Goal: Task Accomplishment & Management: Manage account settings

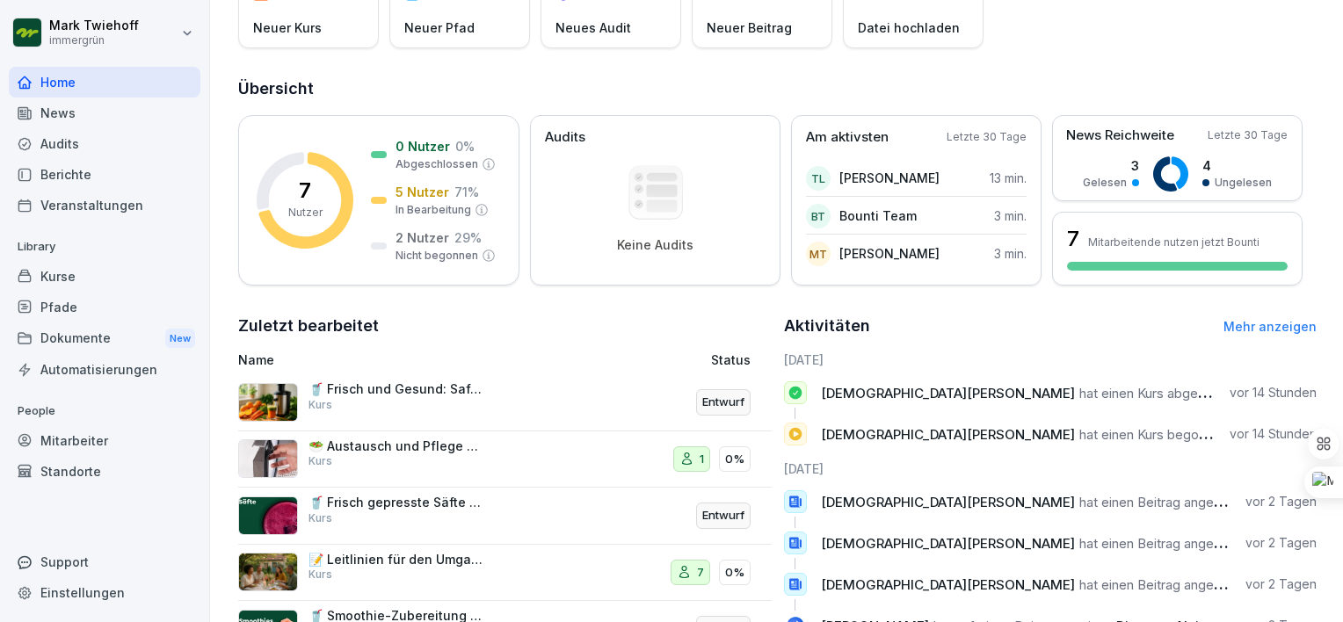
scroll to position [175, 0]
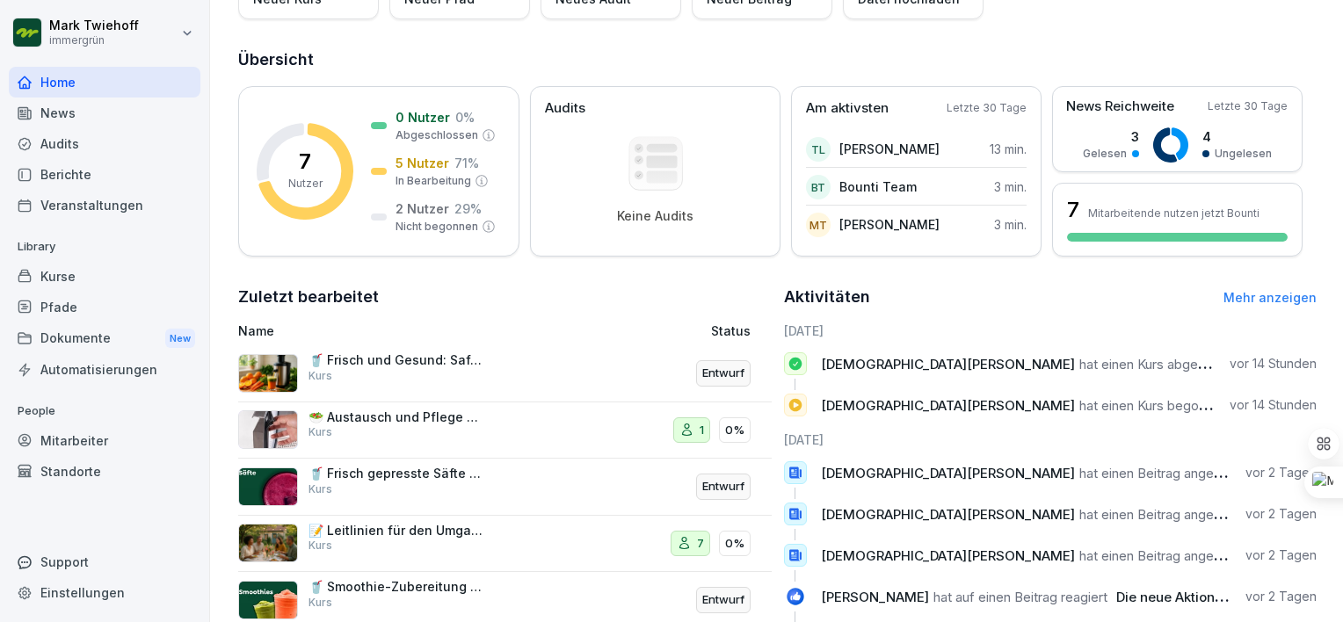
click at [386, 369] on div "🥤 Frisch und Gesund: Saftzubereitung bei immergrün Kurs" at bounding box center [397, 368] width 176 height 32
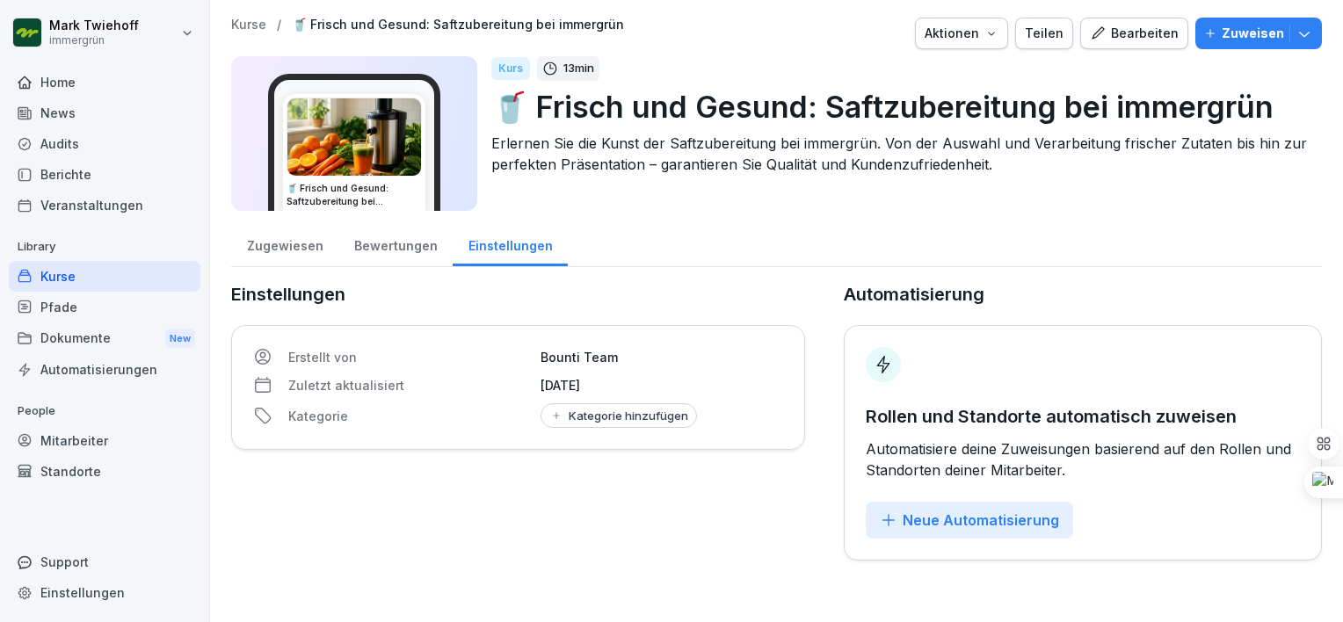
click at [1121, 37] on div "Bearbeiten" at bounding box center [1134, 33] width 89 height 19
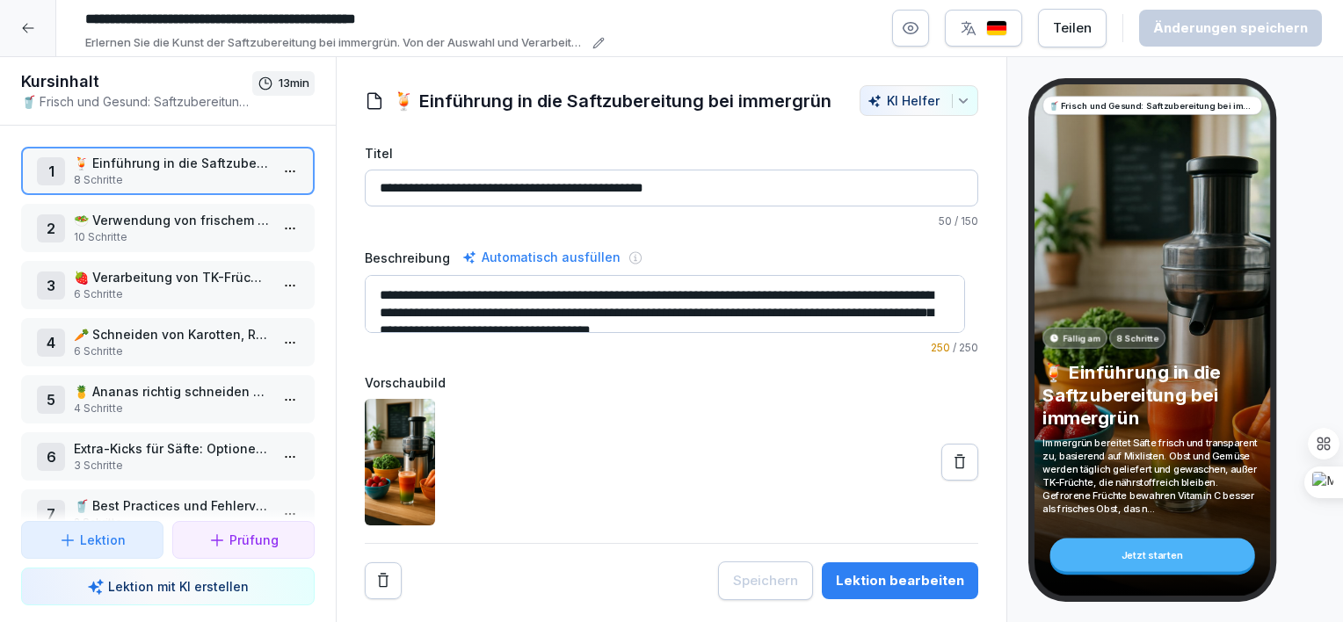
click at [384, 291] on textarea "**********" at bounding box center [665, 304] width 600 height 58
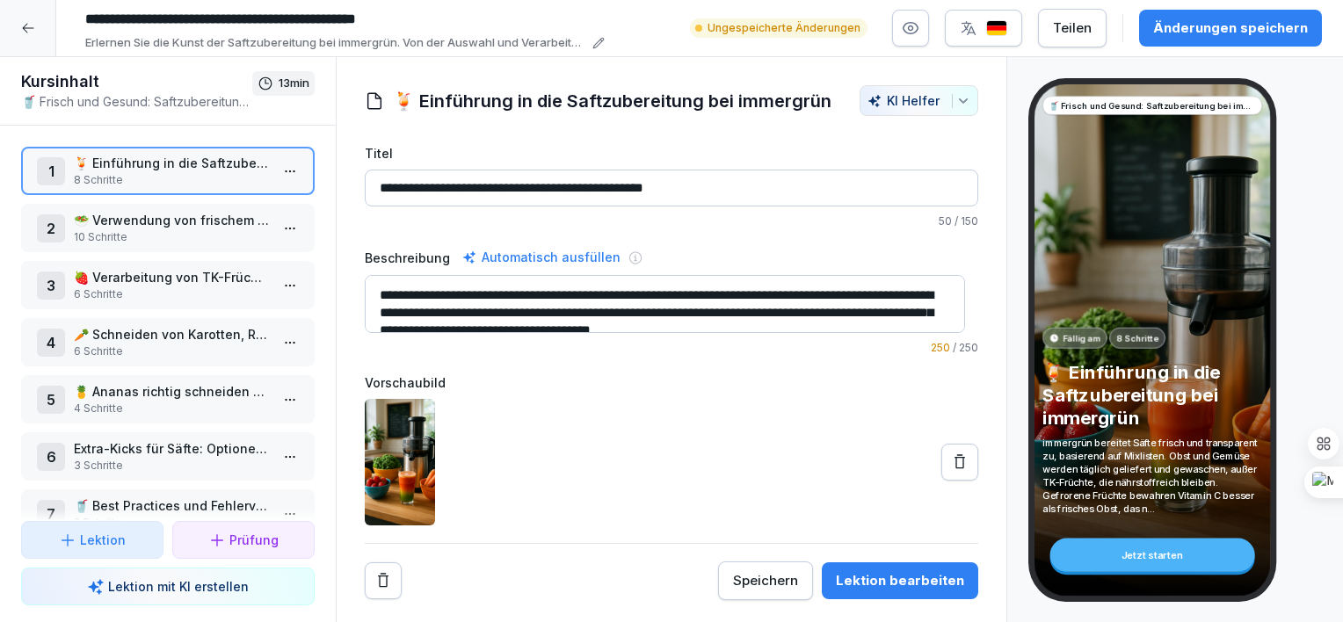
type textarea "**********"
click at [538, 369] on div "**********" at bounding box center [672, 372] width 614 height 456
click at [1183, 32] on div "Änderungen speichern" at bounding box center [1230, 27] width 155 height 19
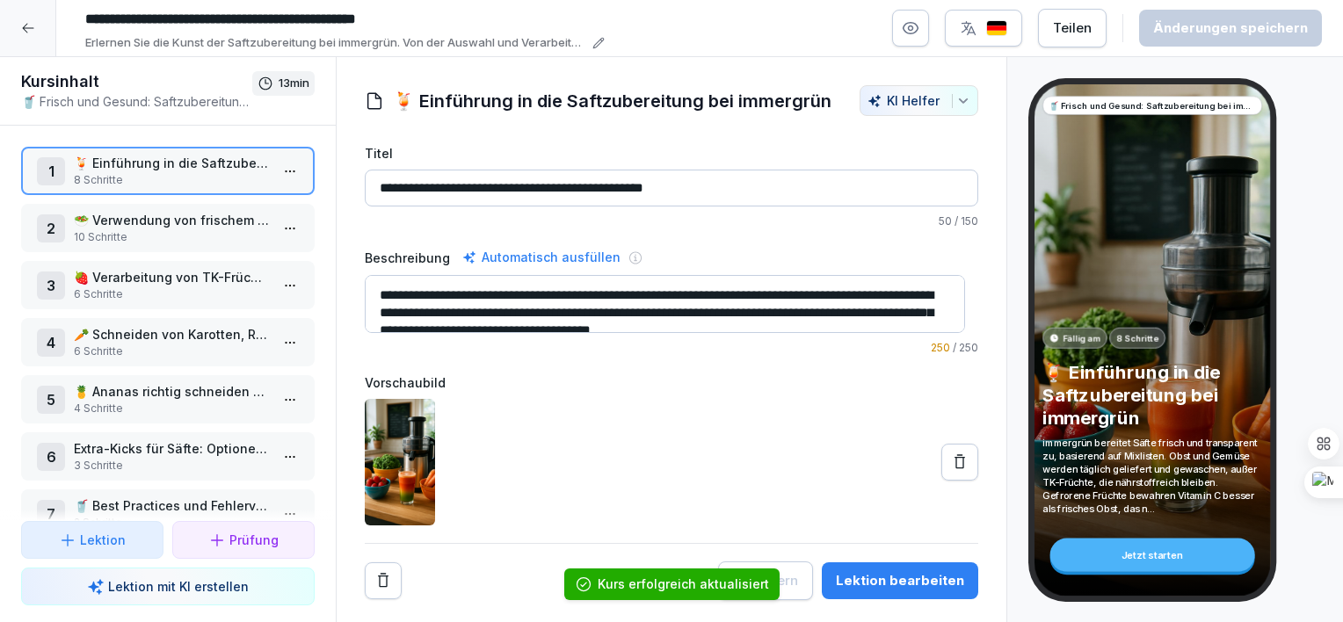
click at [148, 223] on p "🥗 Verwendung von frischem Obst und Gemüse" at bounding box center [171, 220] width 195 height 18
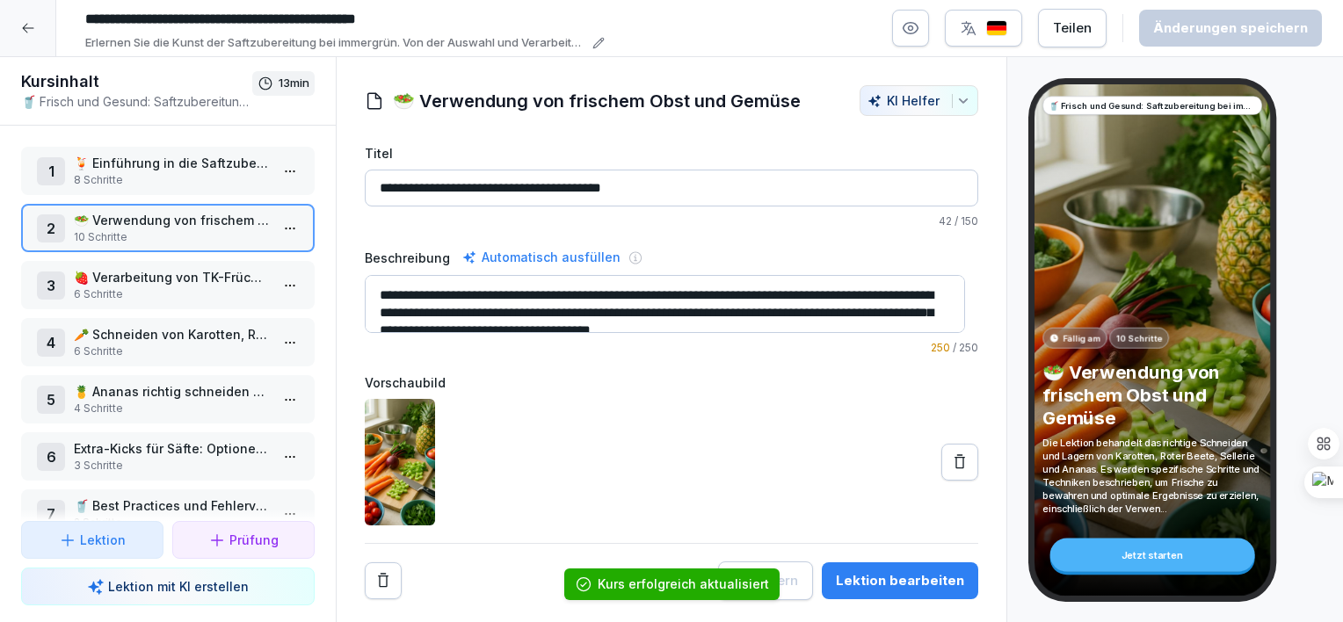
click at [144, 280] on p "🍓 Verarbeitung von TK-Früchten und Vitamin-Erhalt" at bounding box center [171, 277] width 195 height 18
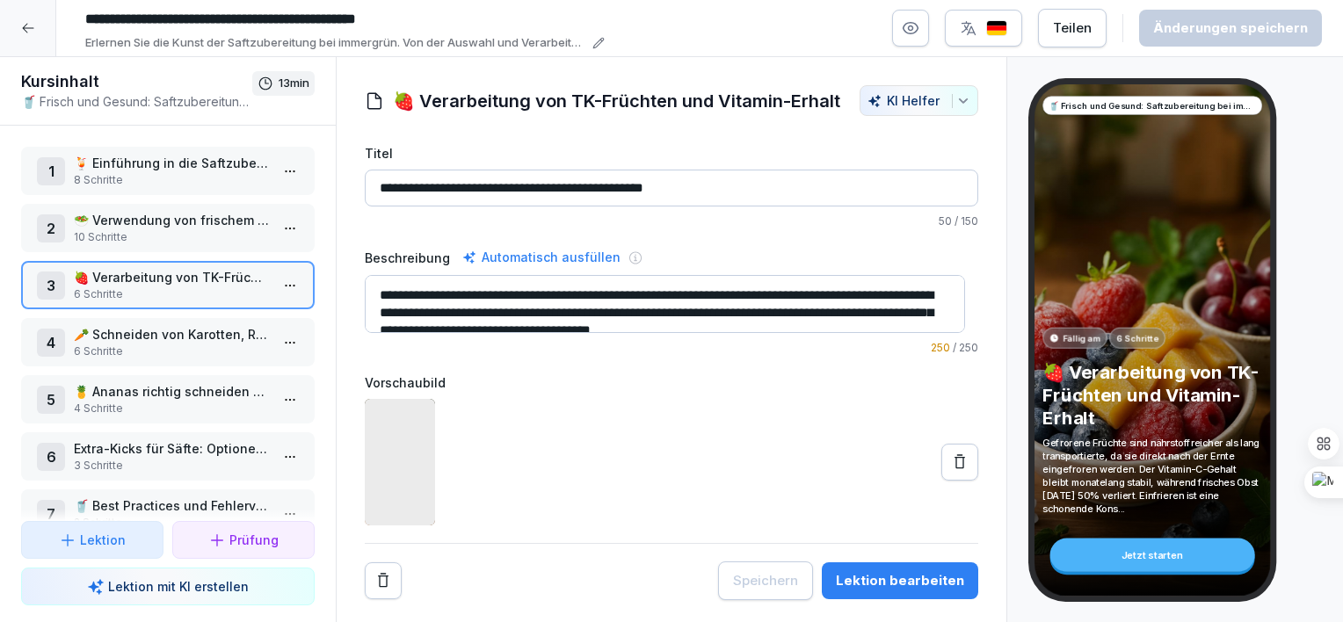
click at [163, 335] on p "🥕 Schneiden von Karotten, Roter Beete und Sellerie" at bounding box center [171, 334] width 195 height 18
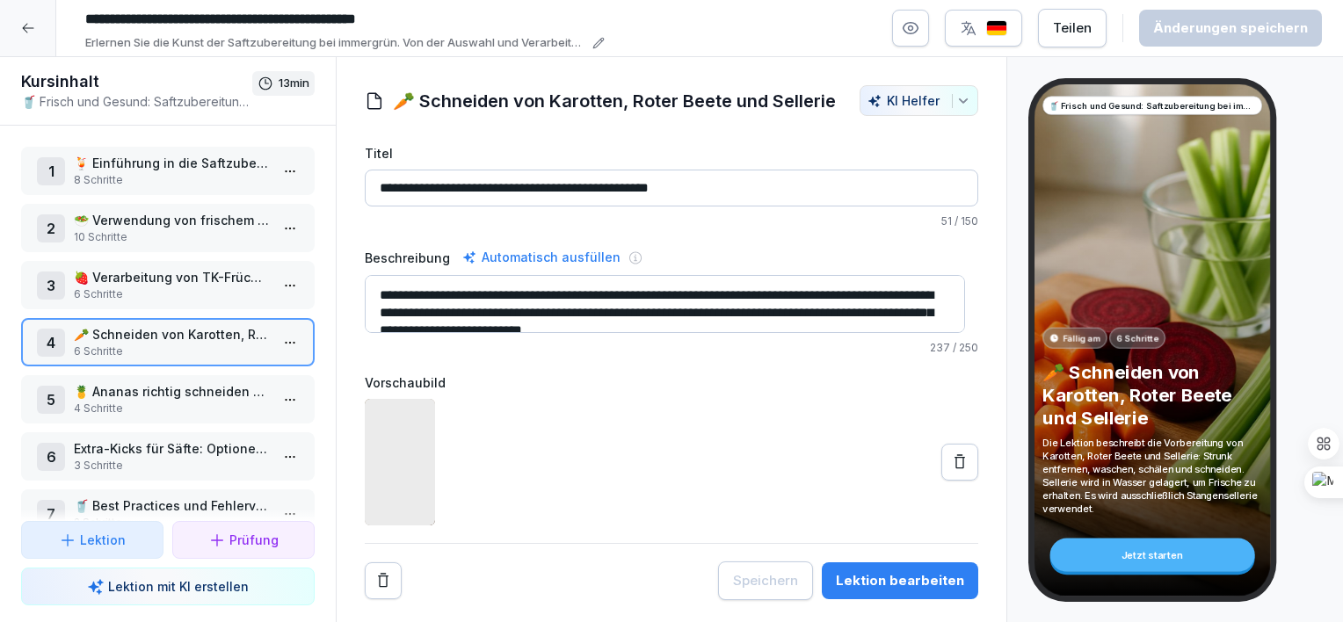
click at [158, 389] on p "🍍 Ananas richtig schneiden und lagern" at bounding box center [171, 391] width 195 height 18
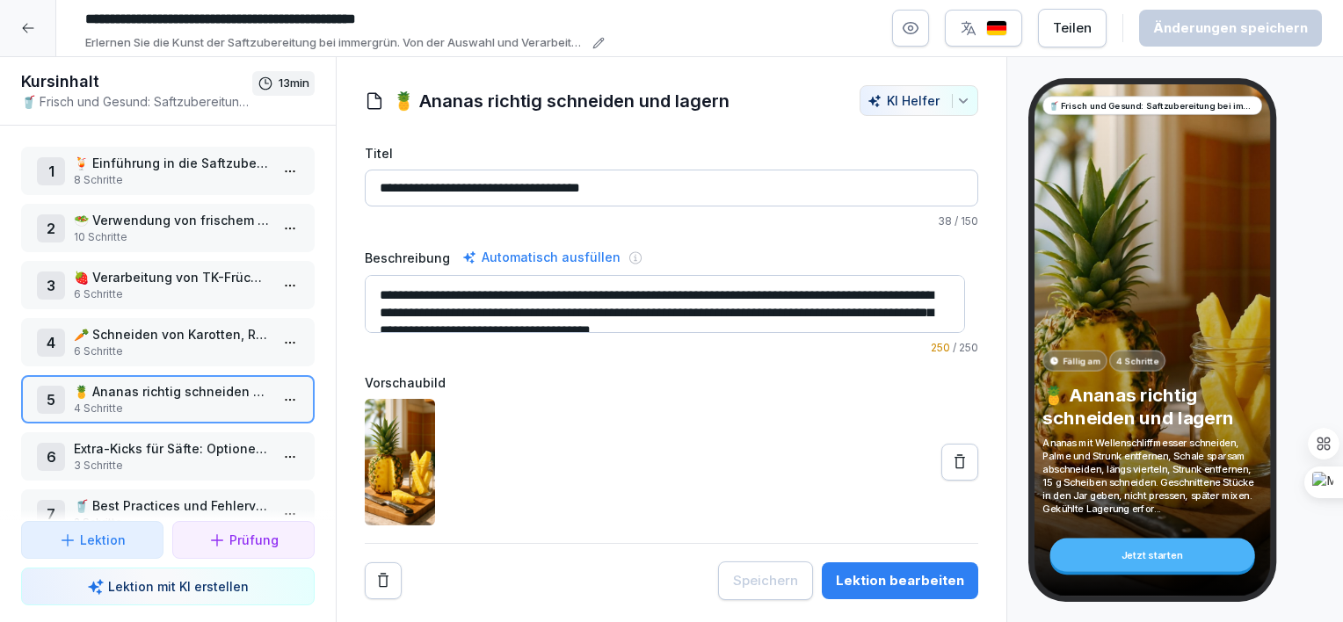
click at [152, 445] on p "Extra-Kicks für Säfte: Optionen und Dosierung" at bounding box center [171, 449] width 195 height 18
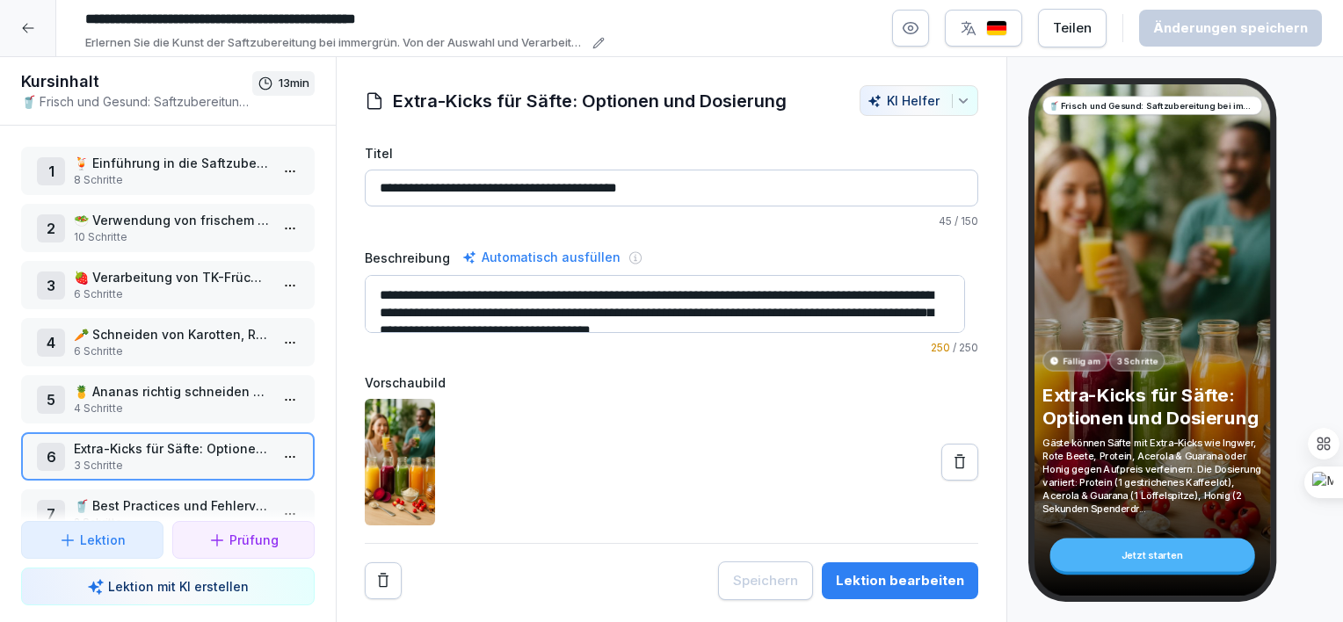
click at [31, 25] on icon at bounding box center [28, 28] width 14 height 14
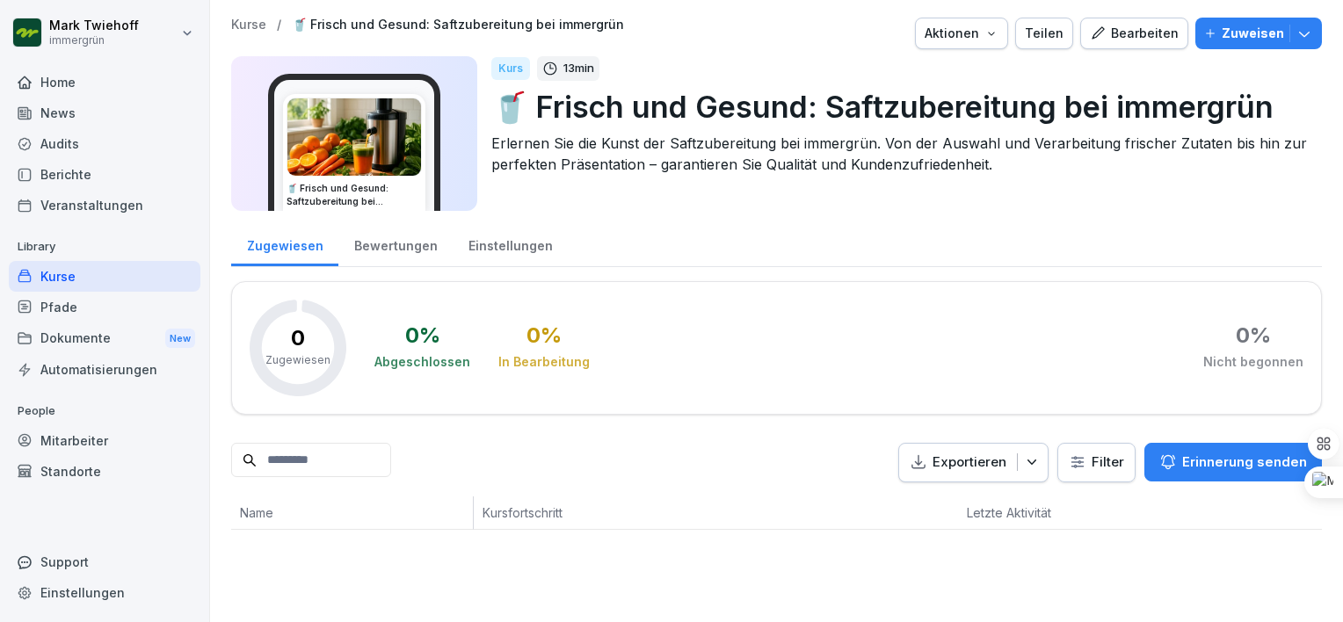
click at [71, 275] on div "Kurse" at bounding box center [105, 276] width 192 height 31
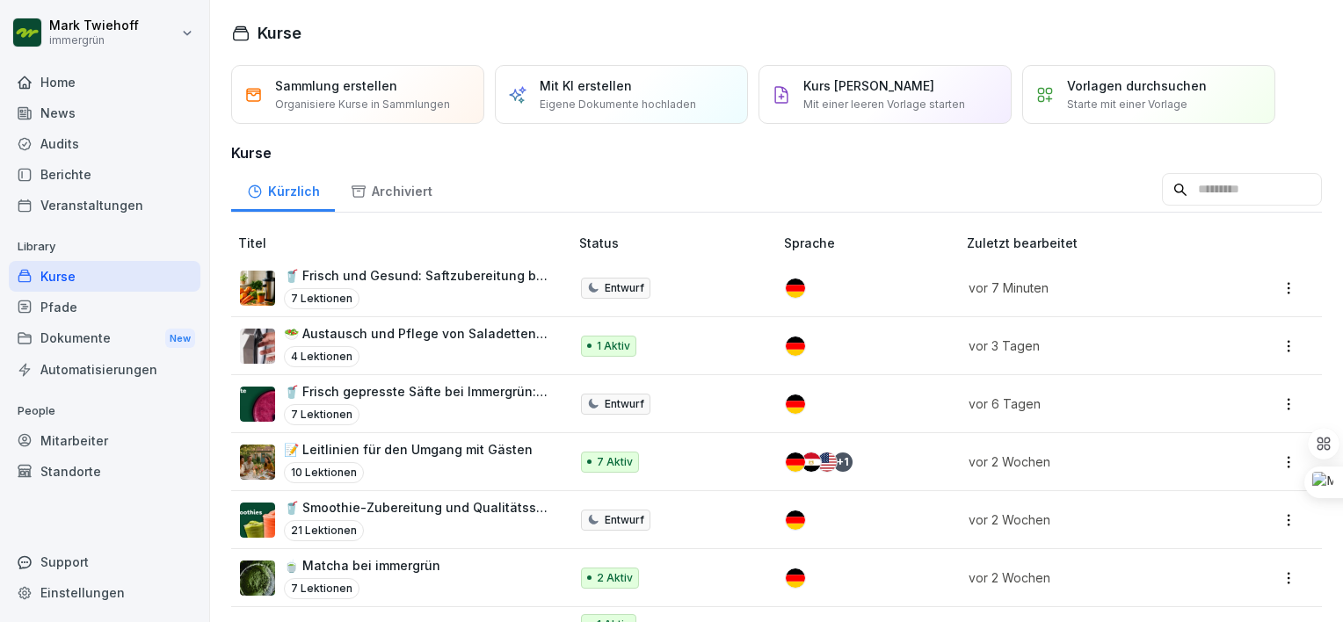
click at [384, 337] on p "🥗 Austausch und Pflege von Saladetten-Dichtungen" at bounding box center [417, 333] width 267 height 18
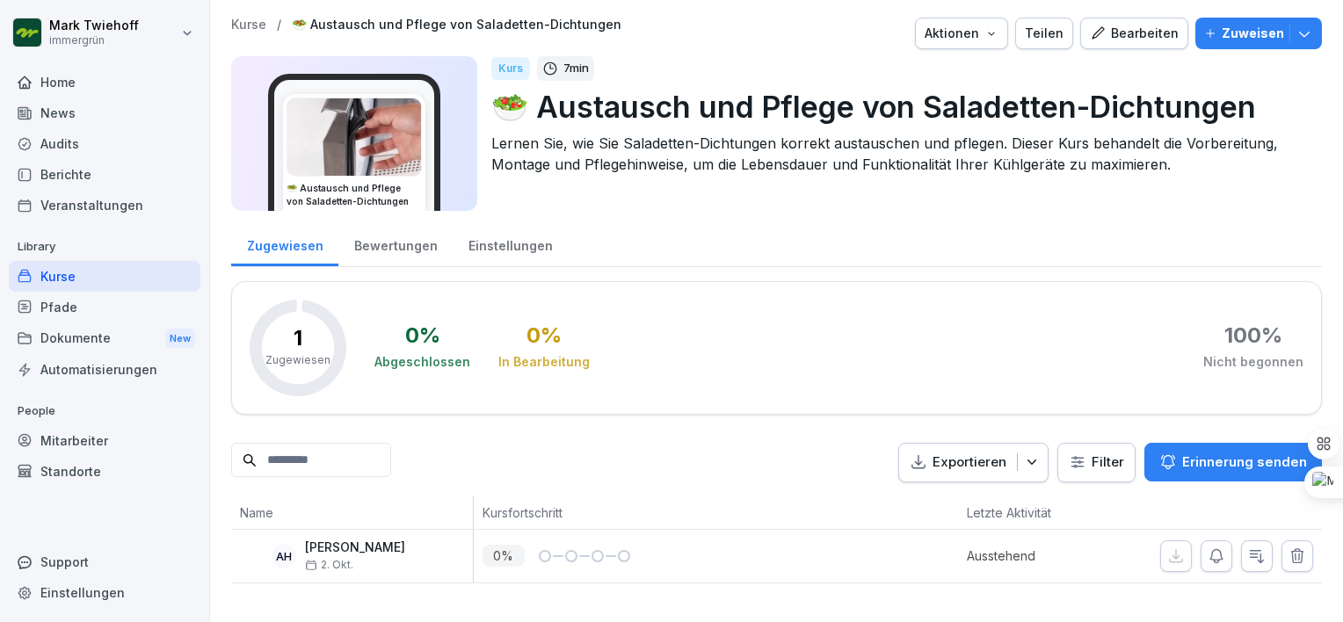
scroll to position [3, 0]
click at [93, 279] on div "Kurse" at bounding box center [105, 276] width 192 height 31
